Goal: Use online tool/utility: Utilize a website feature to perform a specific function

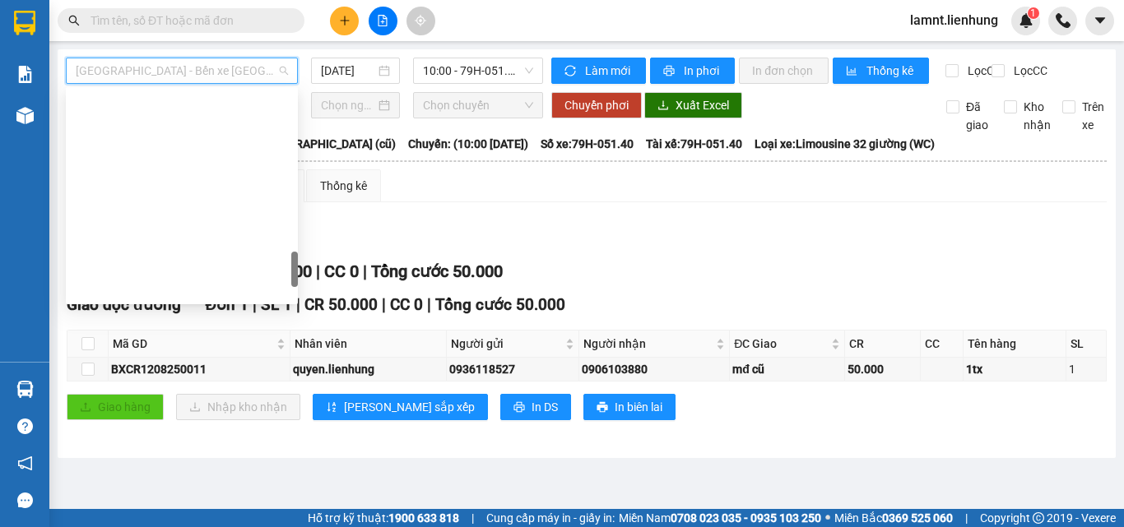
scroll to position [1040, 0]
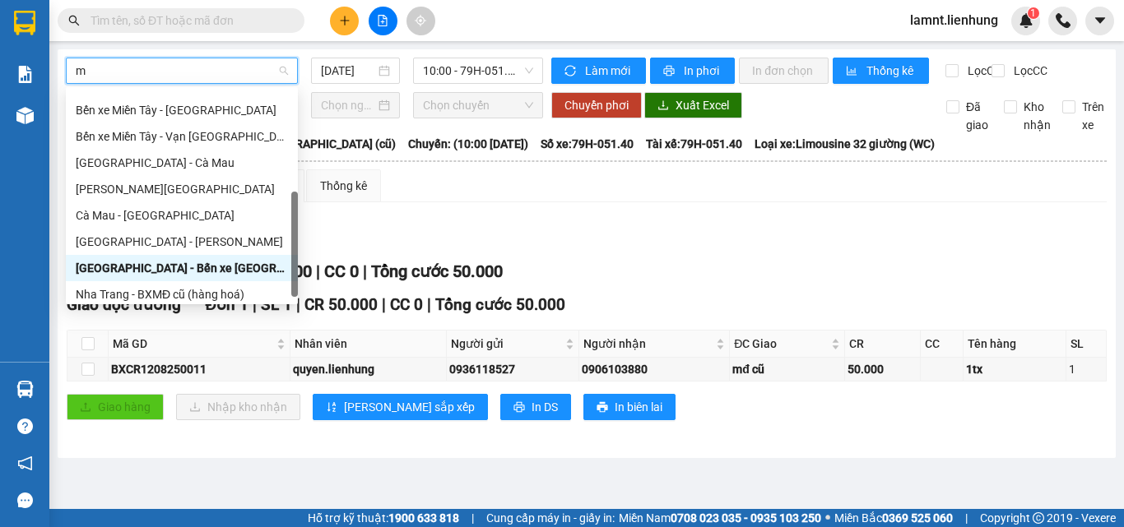
type input "mi"
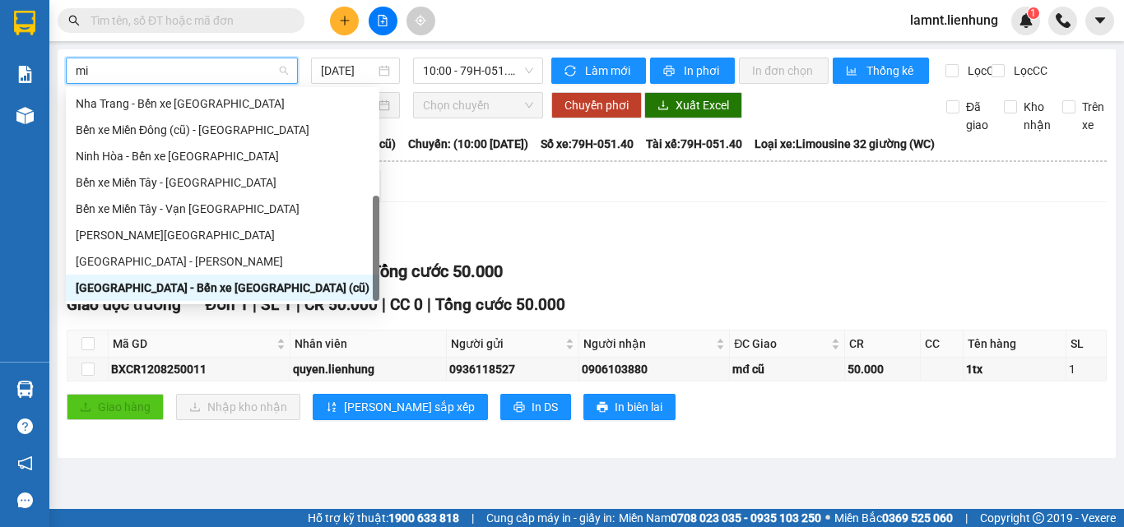
scroll to position [53, 0]
click at [199, 110] on div "Nha Trang - Bến xe [GEOGRAPHIC_DATA]" at bounding box center [223, 104] width 294 height 18
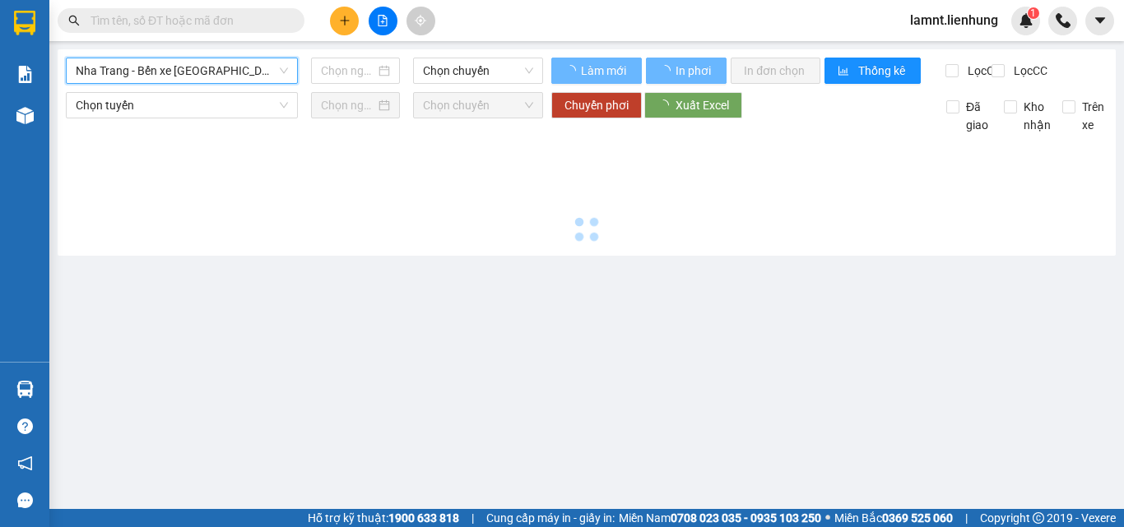
type input "[DATE]"
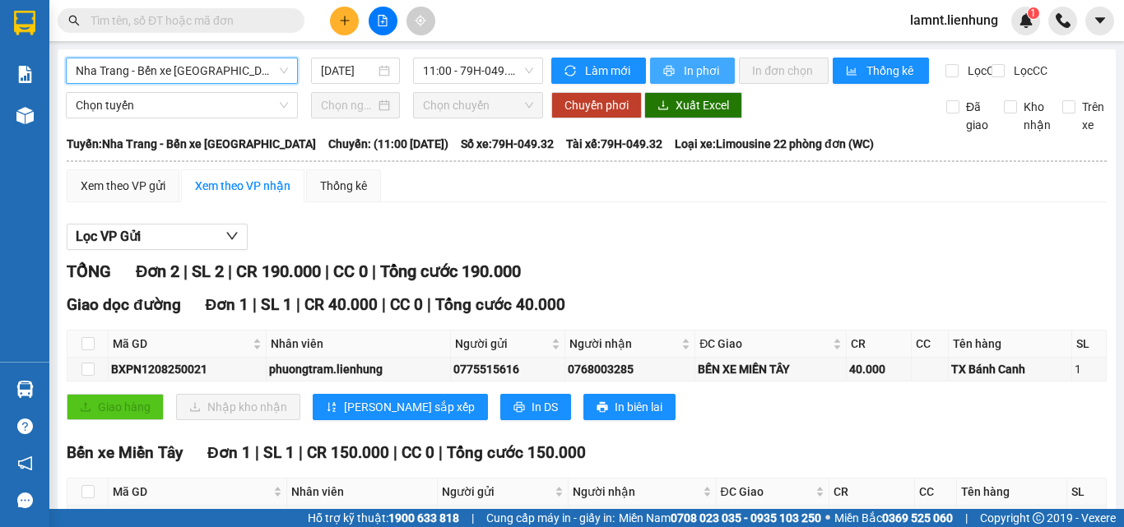
click at [685, 80] on button "In phơi" at bounding box center [692, 71] width 85 height 26
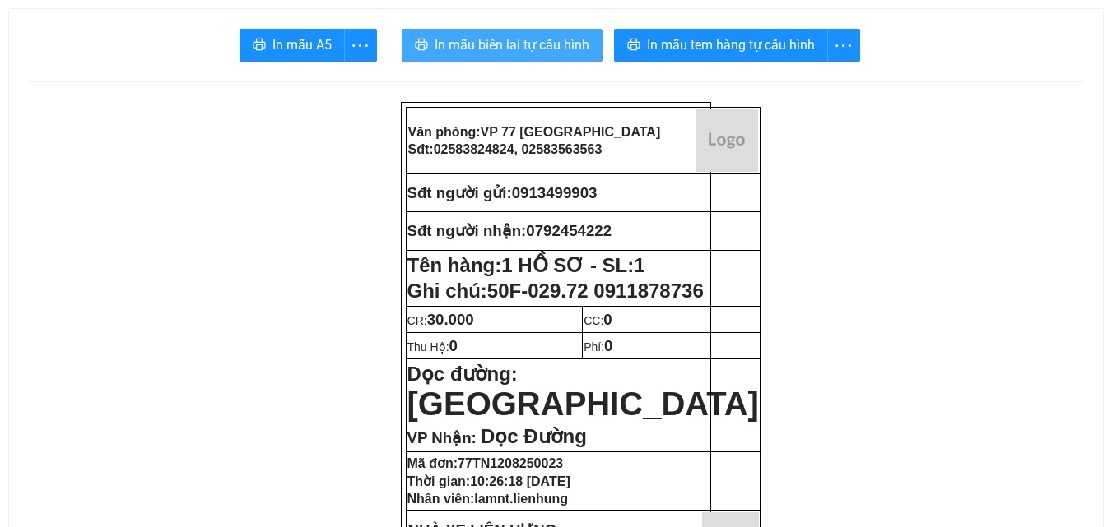
click at [504, 42] on span "In mẫu biên lai tự cấu hình" at bounding box center [511, 45] width 155 height 21
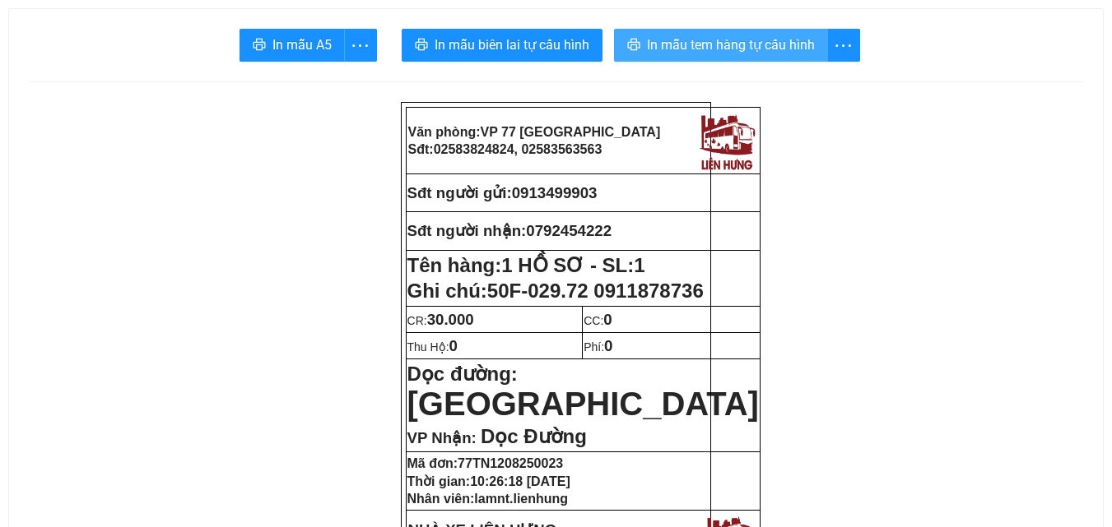
click at [768, 45] on span "In mẫu tem hàng tự cấu hình" at bounding box center [731, 45] width 168 height 21
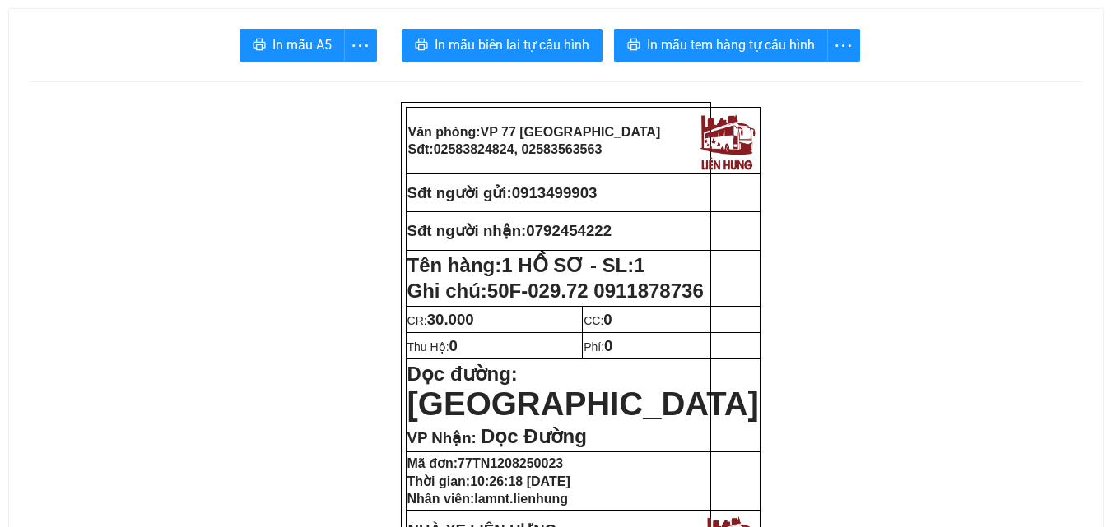
click at [891, 54] on div "In mẫu A5 In mẫu biên lai tự cấu hình In mẫu tem hàng tự cấu hình" at bounding box center [556, 45] width 1054 height 33
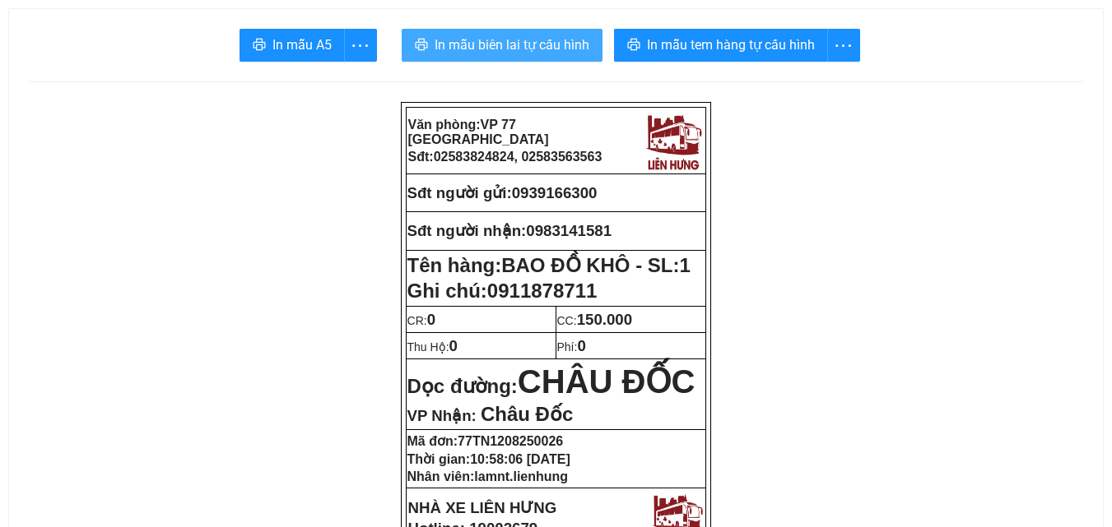
click at [509, 45] on span "In mẫu biên lai tự cấu hình" at bounding box center [511, 45] width 155 height 21
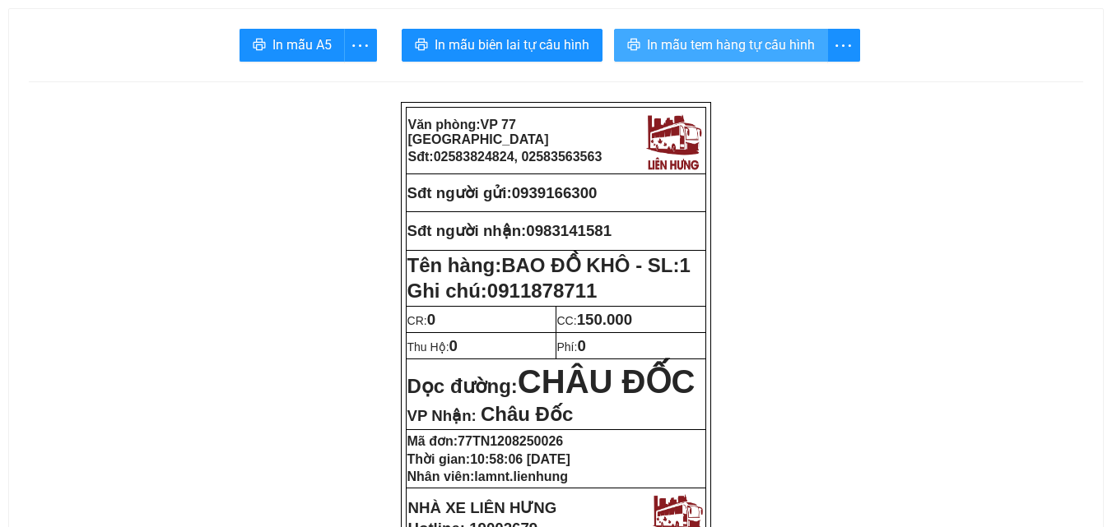
click at [712, 42] on span "In mẫu tem hàng tự cấu hình" at bounding box center [731, 45] width 168 height 21
